Goal: Information Seeking & Learning: Learn about a topic

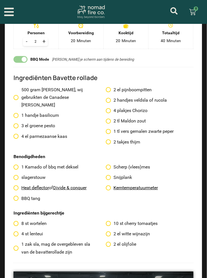
scroll to position [448, 0]
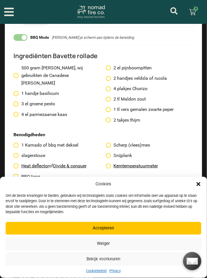
click at [164, 230] on button "Accepteren" at bounding box center [104, 229] width 196 height 13
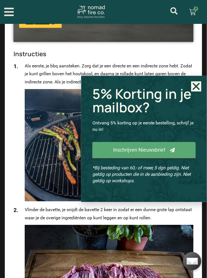
scroll to position [771, 0]
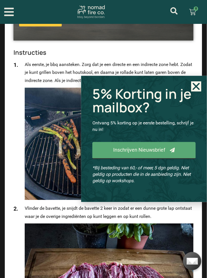
click at [199, 86] on icon "Close" at bounding box center [197, 87] width 10 height 10
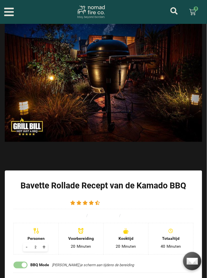
scroll to position [0, 0]
